Goal: Task Accomplishment & Management: Use online tool/utility

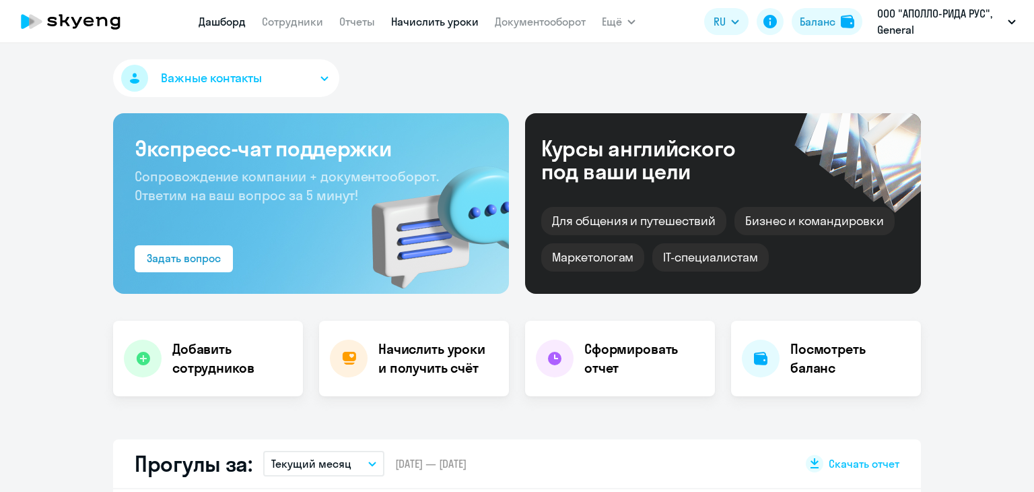
click at [399, 16] on link "Начислить уроки" at bounding box center [435, 21] width 88 height 13
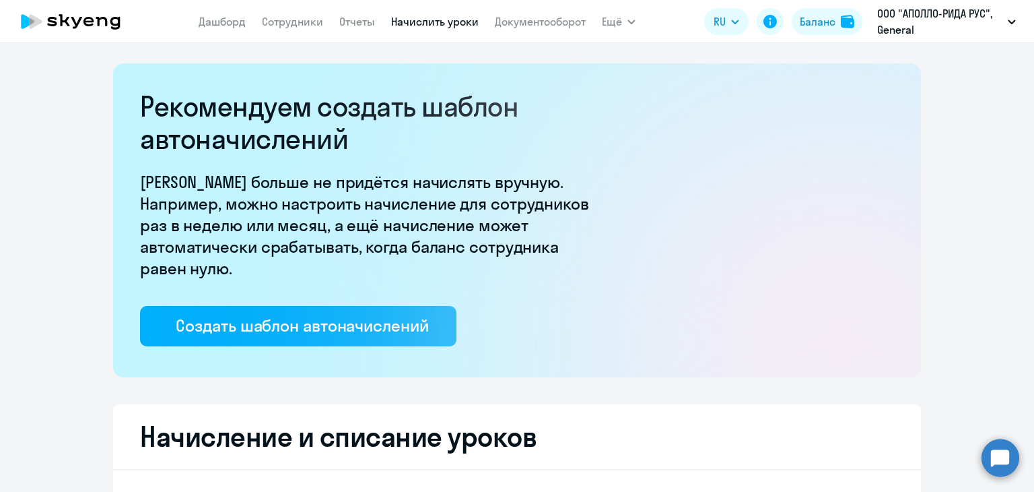
select select "10"
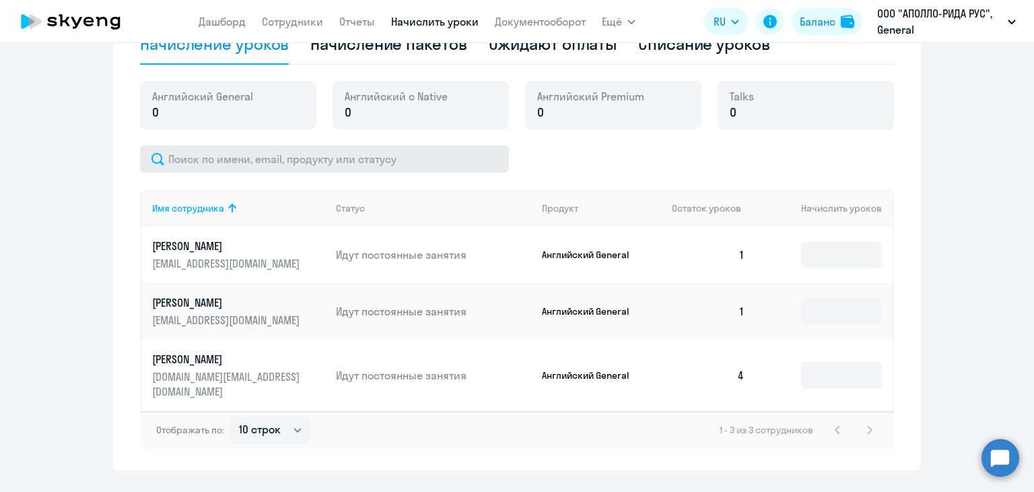
scroll to position [471, 0]
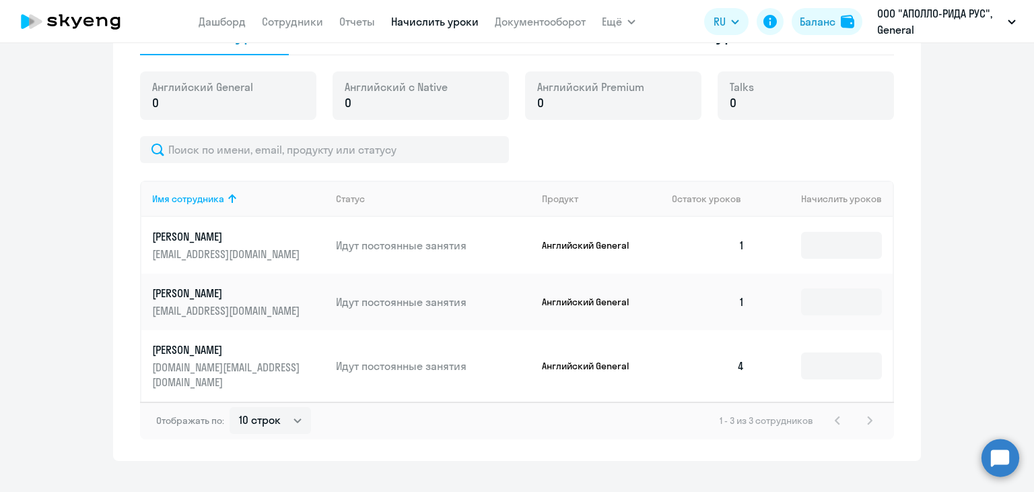
click at [390, 69] on div "Начисление уроков Начисление пакетов Ожидают оплаты Списание уроков Английский …" at bounding box center [517, 227] width 754 height 424
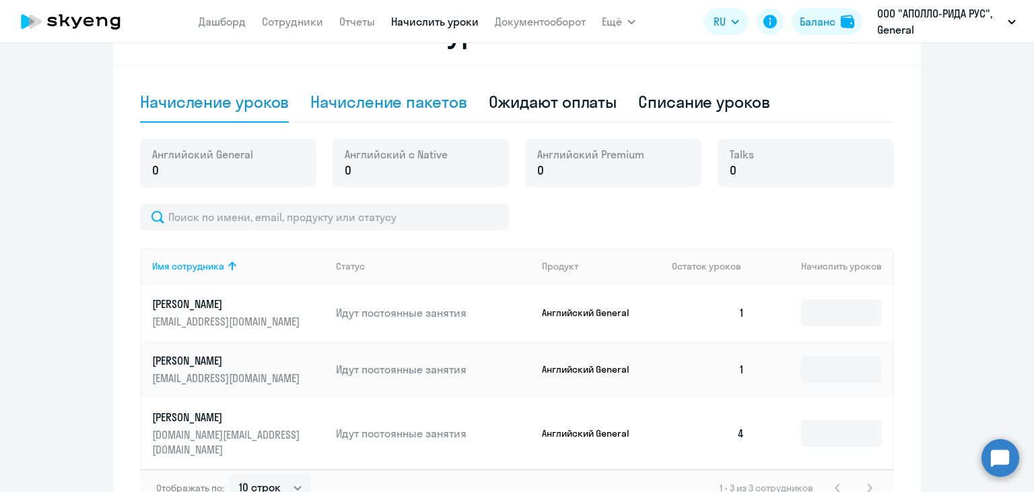
click at [420, 105] on div "Начисление пакетов" at bounding box center [388, 102] width 156 height 22
select select "10"
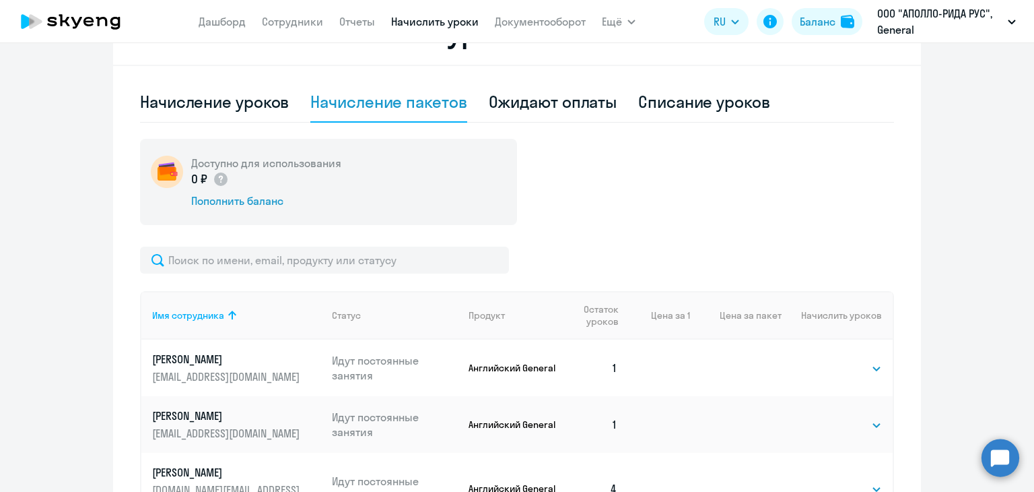
scroll to position [535, 0]
